Goal: Obtain resource: Obtain resource

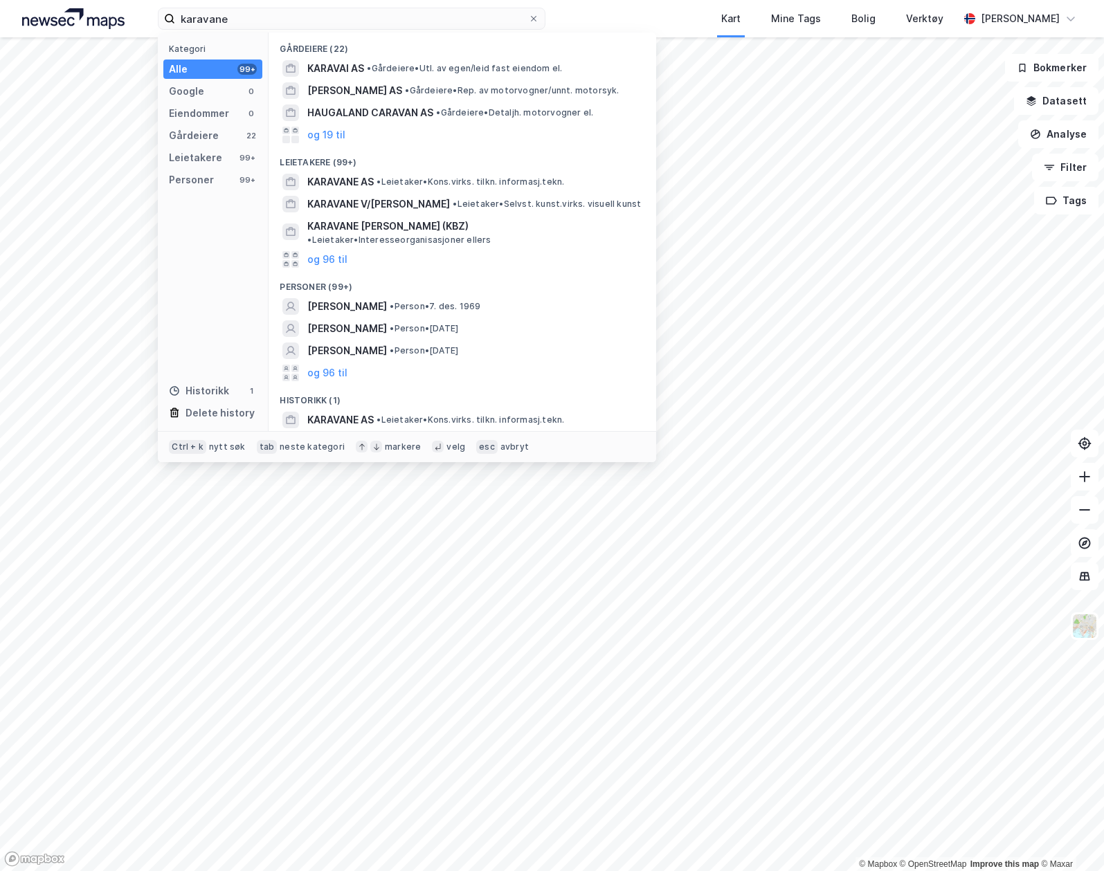
click at [411, 22] on input "karavane" at bounding box center [351, 18] width 353 height 21
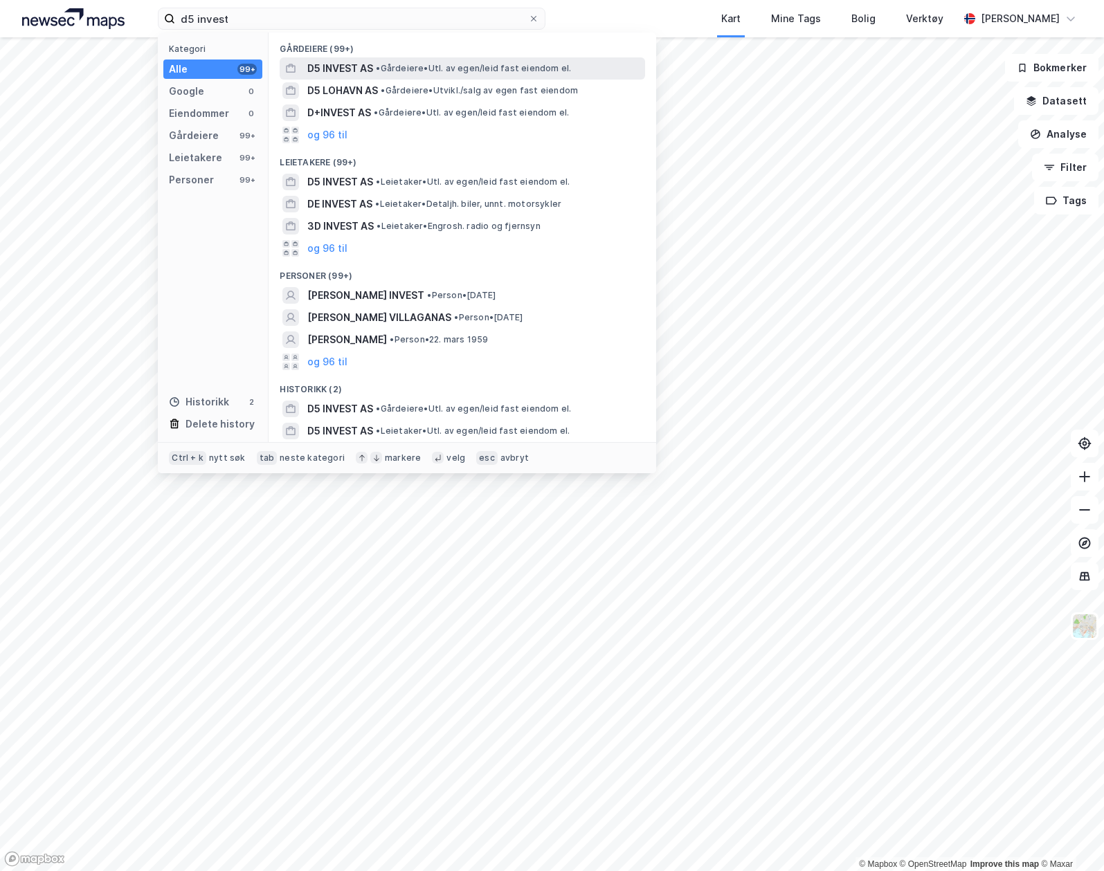
click at [397, 74] on div "D5 INVEST AS • Gårdeiere • Utl. av egen/leid fast eiendom el." at bounding box center [474, 68] width 335 height 17
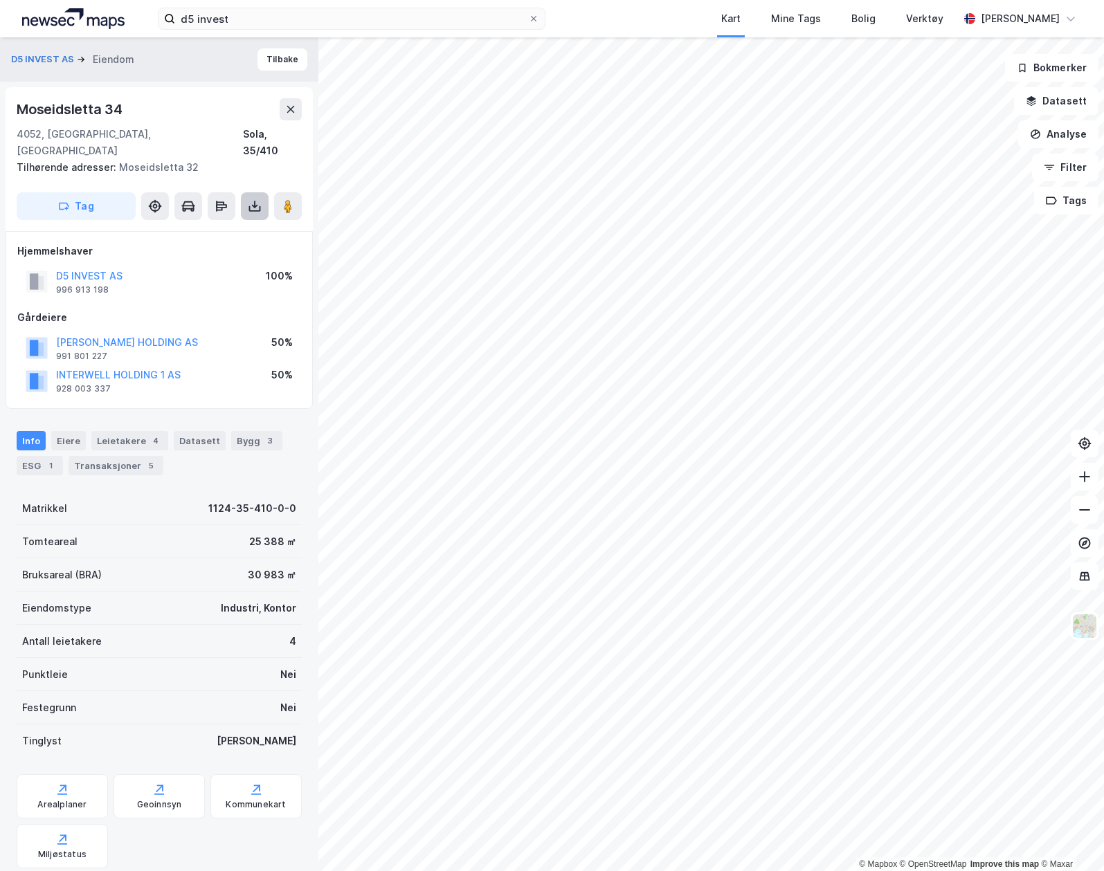
click at [248, 199] on icon at bounding box center [255, 206] width 14 height 14
click at [234, 223] on div "Last ned grunnbok" at bounding box center [194, 234] width 147 height 22
click at [312, 21] on input "d5 invest" at bounding box center [351, 18] width 353 height 21
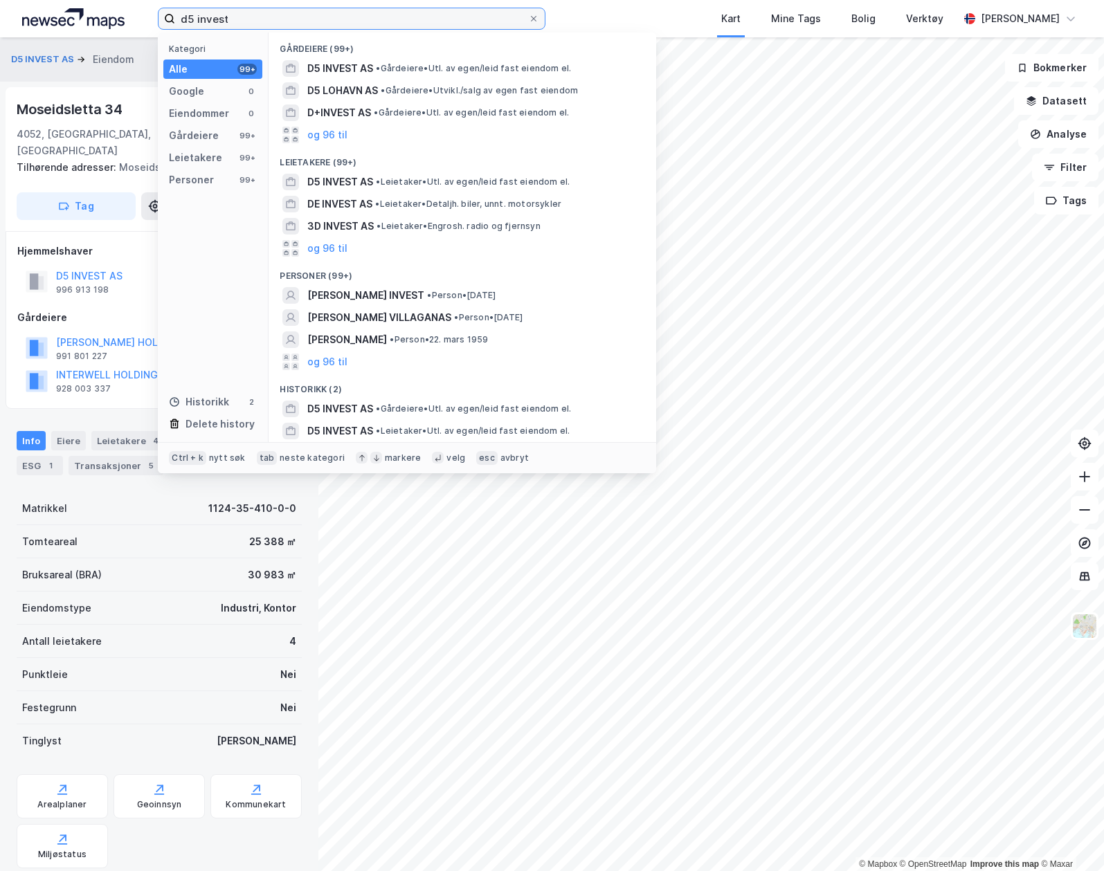
click at [311, 19] on input "d5 invest" at bounding box center [351, 18] width 353 height 21
type input "per kroghs vei"
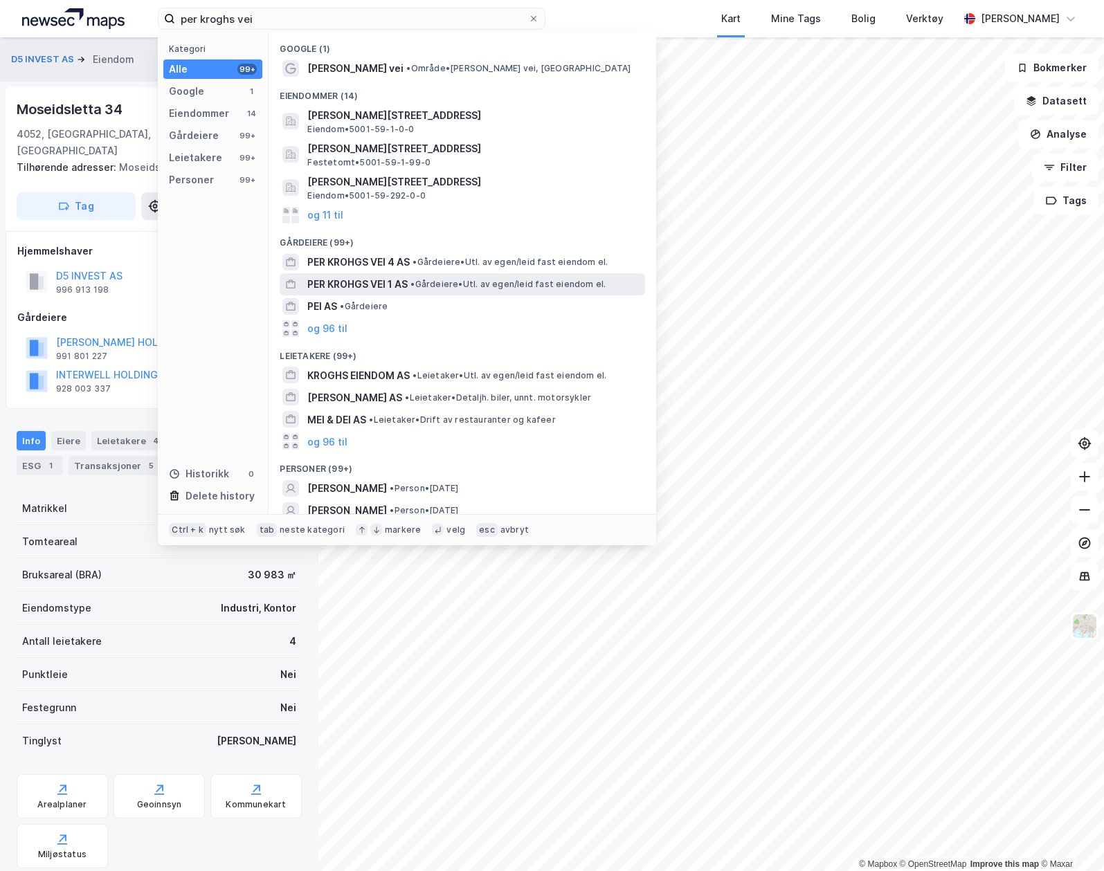
click at [442, 282] on span "• Gårdeiere • Utl. av egen/leid fast eiendom el." at bounding box center [507, 284] width 195 height 11
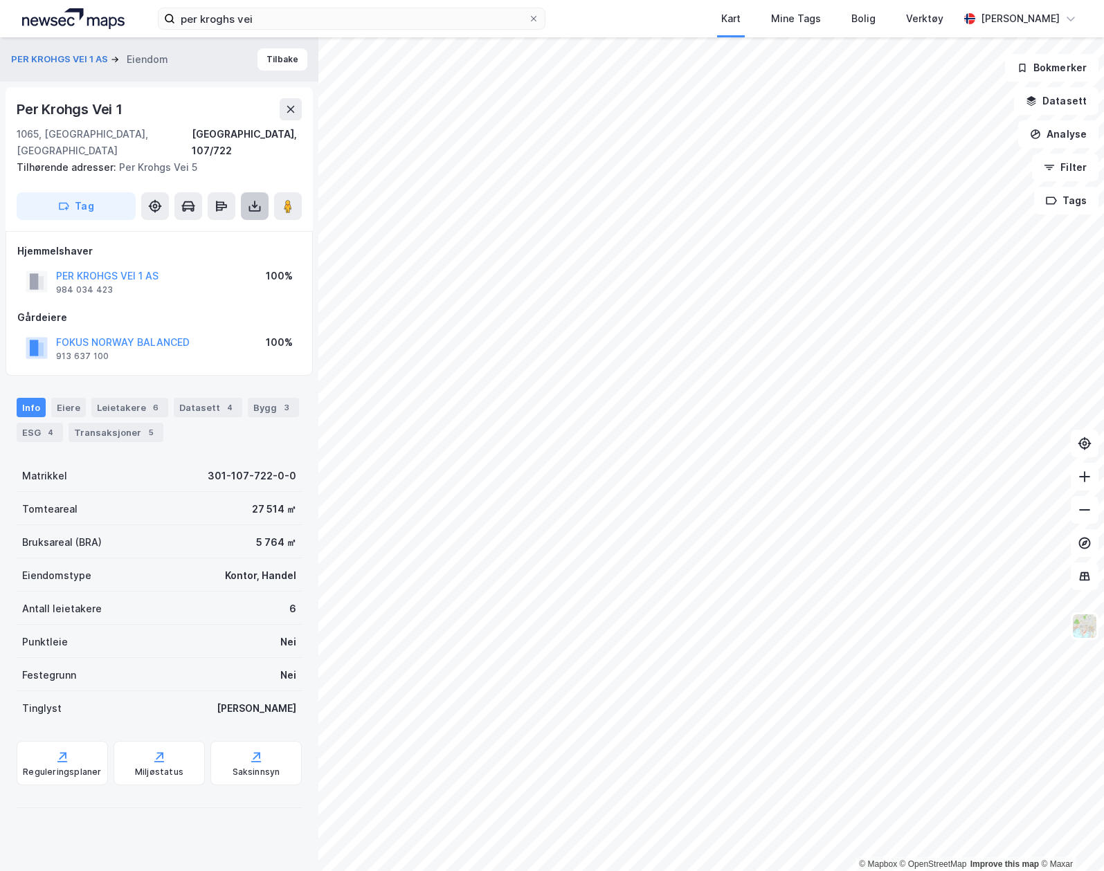
click at [257, 199] on icon at bounding box center [255, 206] width 14 height 14
click at [226, 228] on div "Last ned grunnbok" at bounding box center [186, 233] width 80 height 11
